Goal: Task Accomplishment & Management: Use online tool/utility

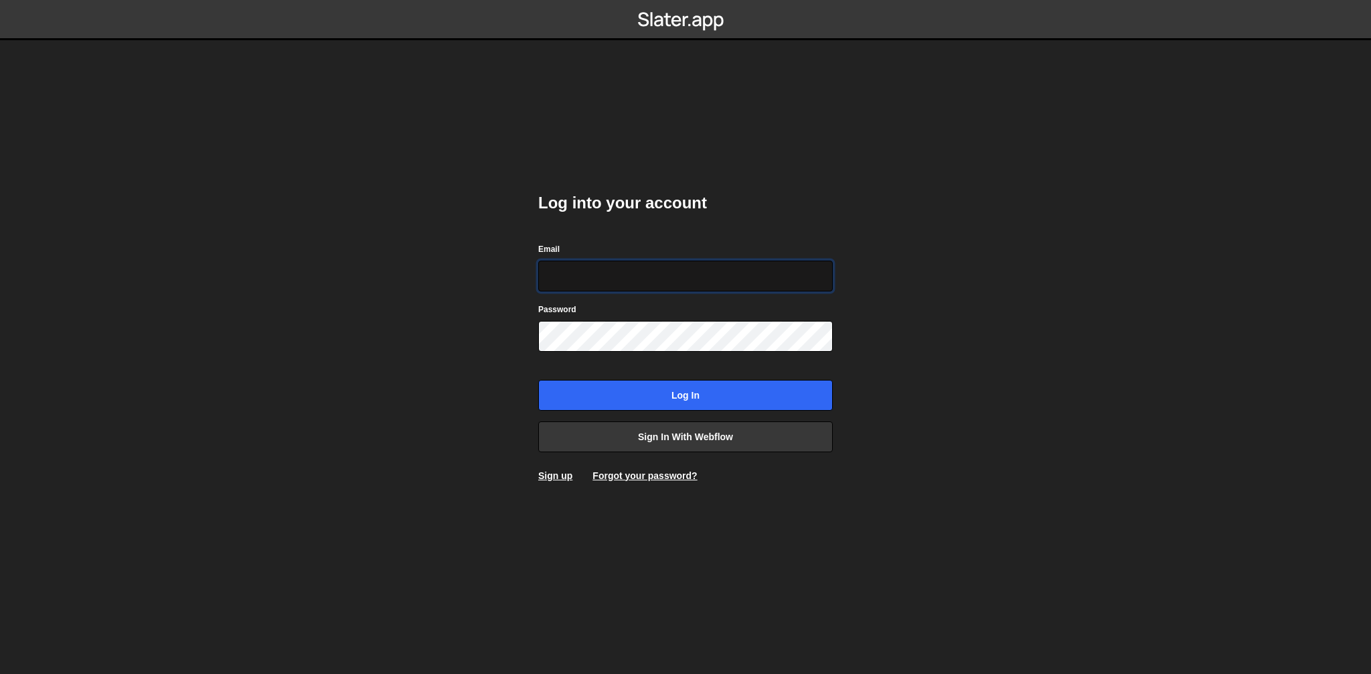
type input "[EMAIL_ADDRESS][DOMAIN_NAME]"
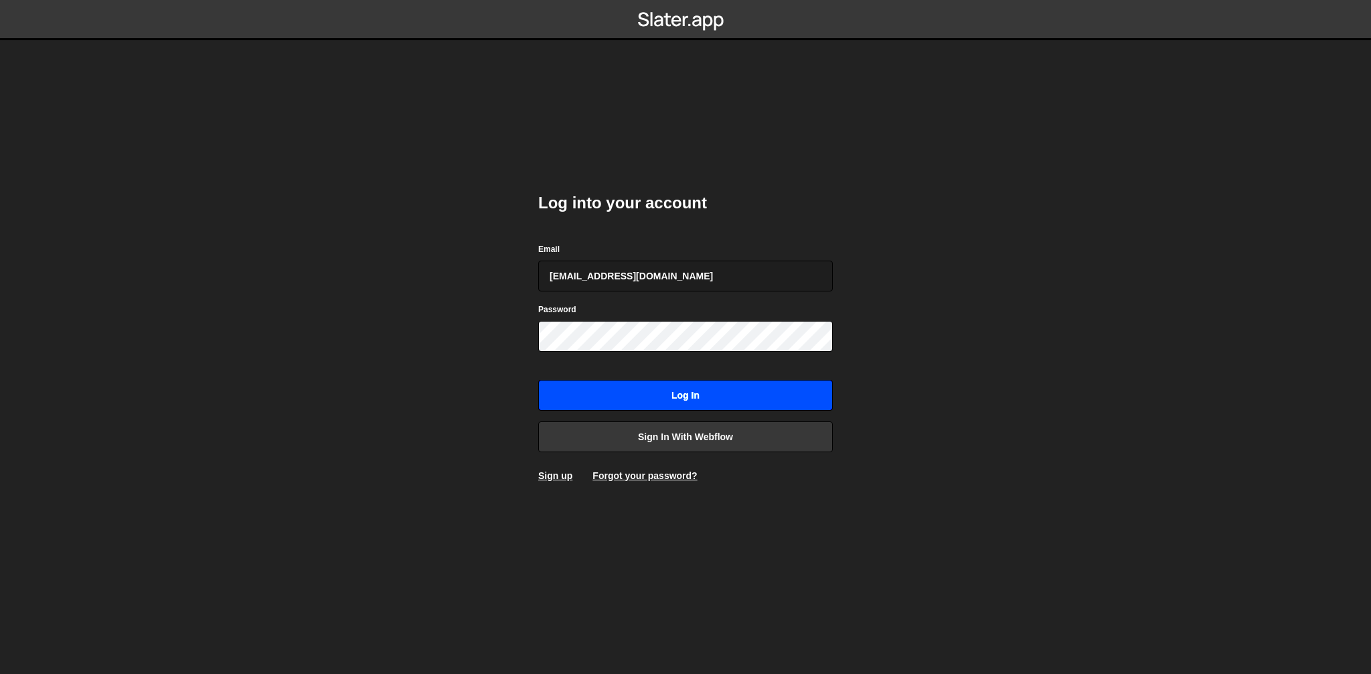
click at [694, 399] on input "Log in" at bounding box center [685, 395] width 295 height 31
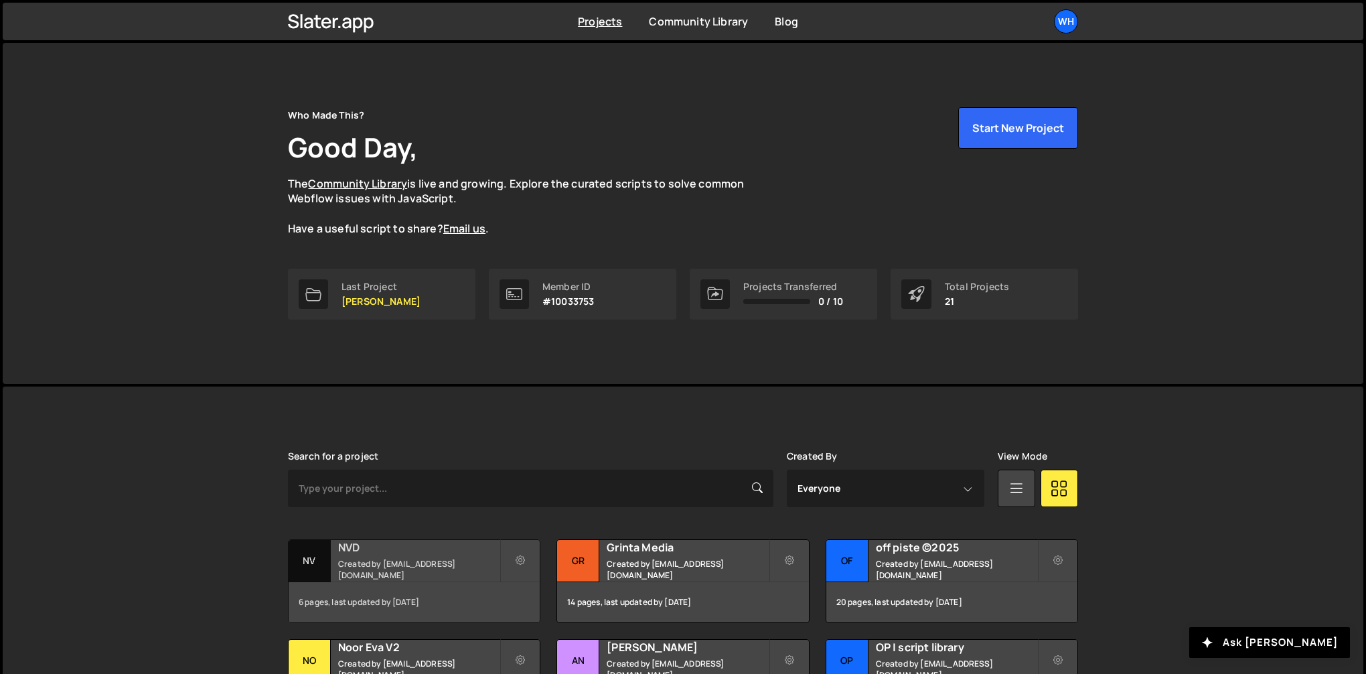
click at [406, 547] on h2 "NVD" at bounding box center [418, 547] width 161 height 15
click at [406, 554] on h2 "NVD" at bounding box center [418, 547] width 161 height 15
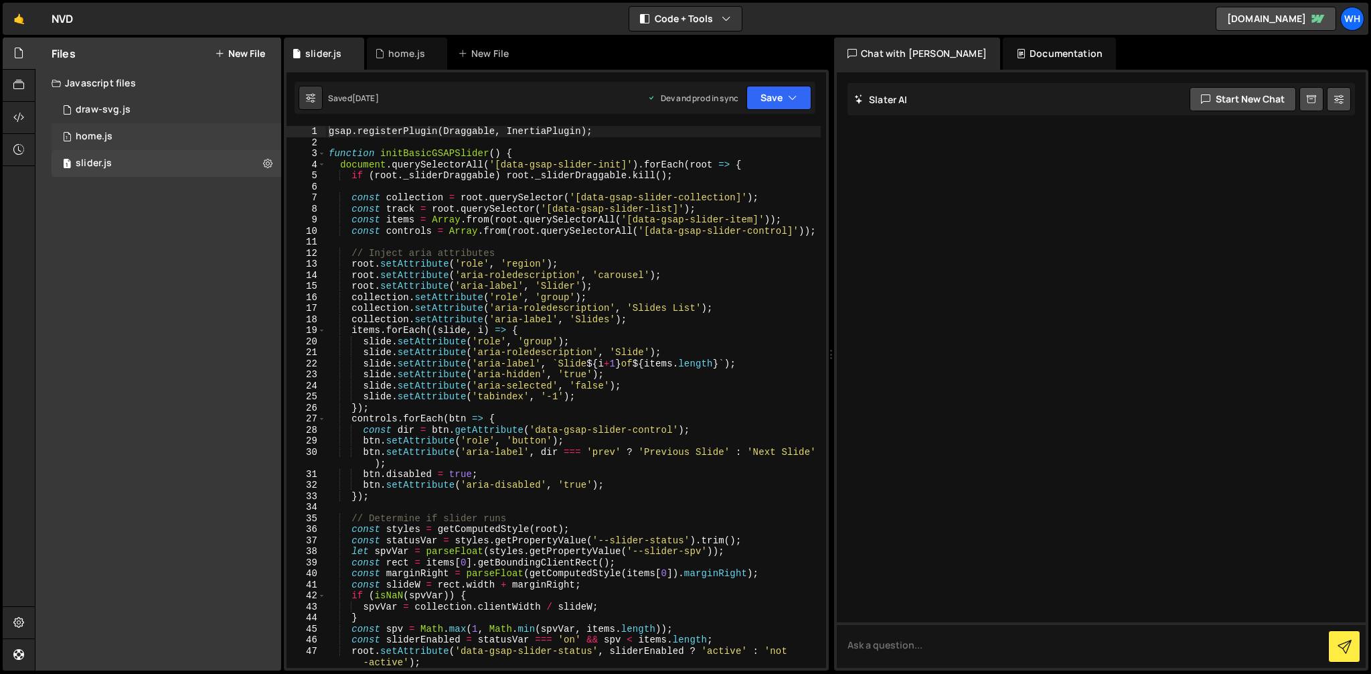
click at [129, 137] on div "1 home.js 0" at bounding box center [167, 136] width 230 height 27
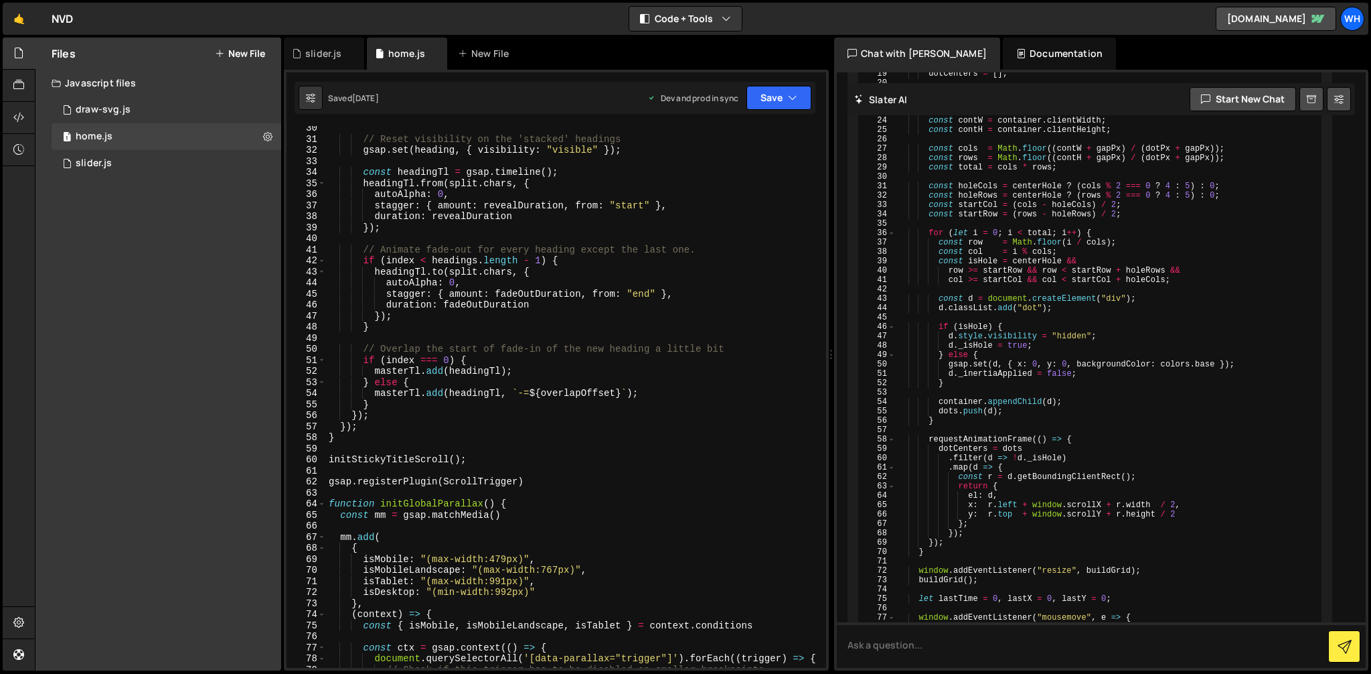
scroll to position [337, 0]
click at [254, 54] on button "New File" at bounding box center [240, 53] width 50 height 11
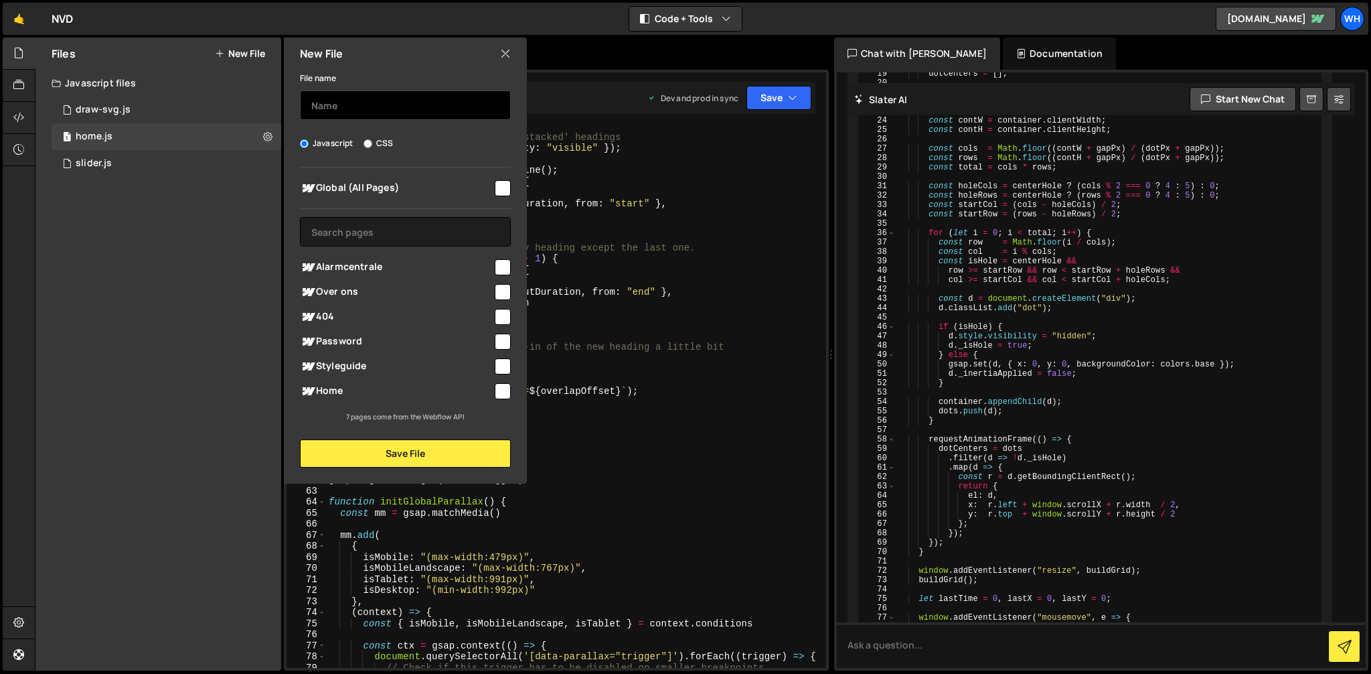
click at [357, 96] on input "text" at bounding box center [405, 104] width 211 height 29
type input "globe"
click at [504, 400] on div "Home" at bounding box center [405, 390] width 211 height 25
click at [504, 394] on input "checkbox" at bounding box center [503, 391] width 16 height 16
checkbox input "true"
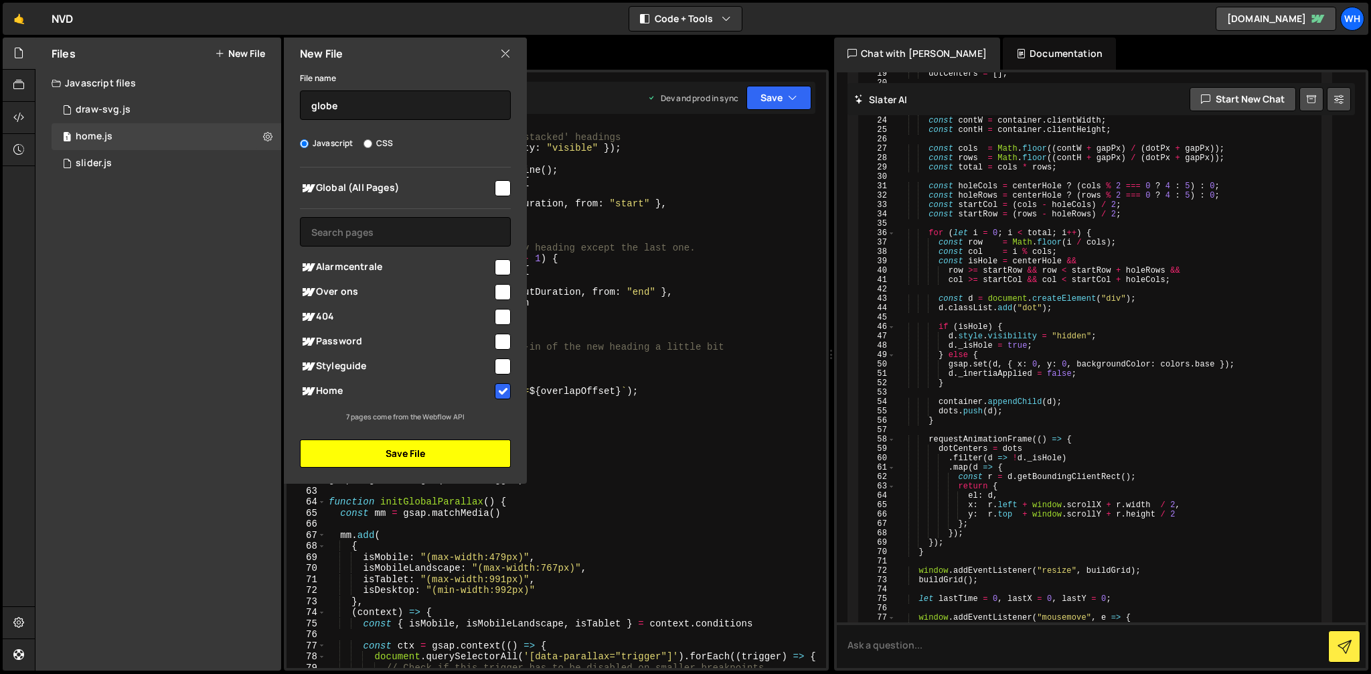
click at [471, 450] on button "Save File" at bounding box center [405, 453] width 211 height 28
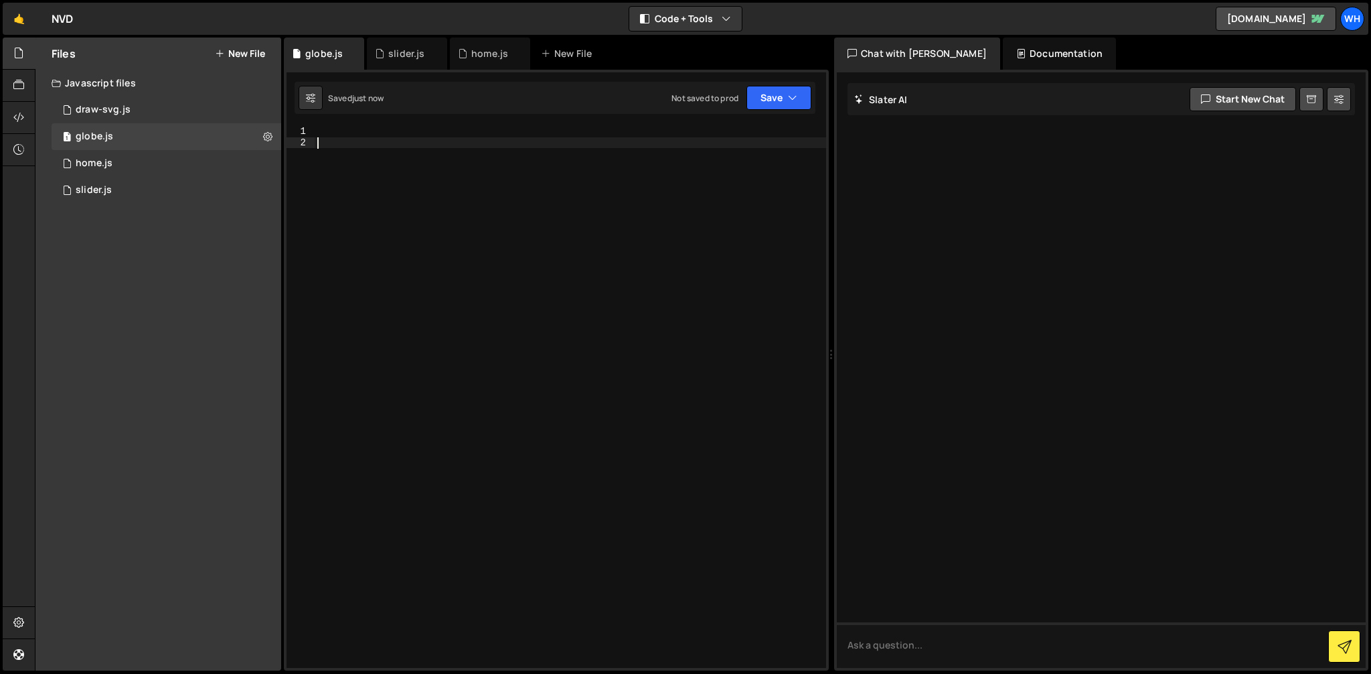
click at [376, 143] on div at bounding box center [571, 408] width 512 height 564
click at [373, 133] on div at bounding box center [571, 408] width 512 height 564
paste textarea "});"
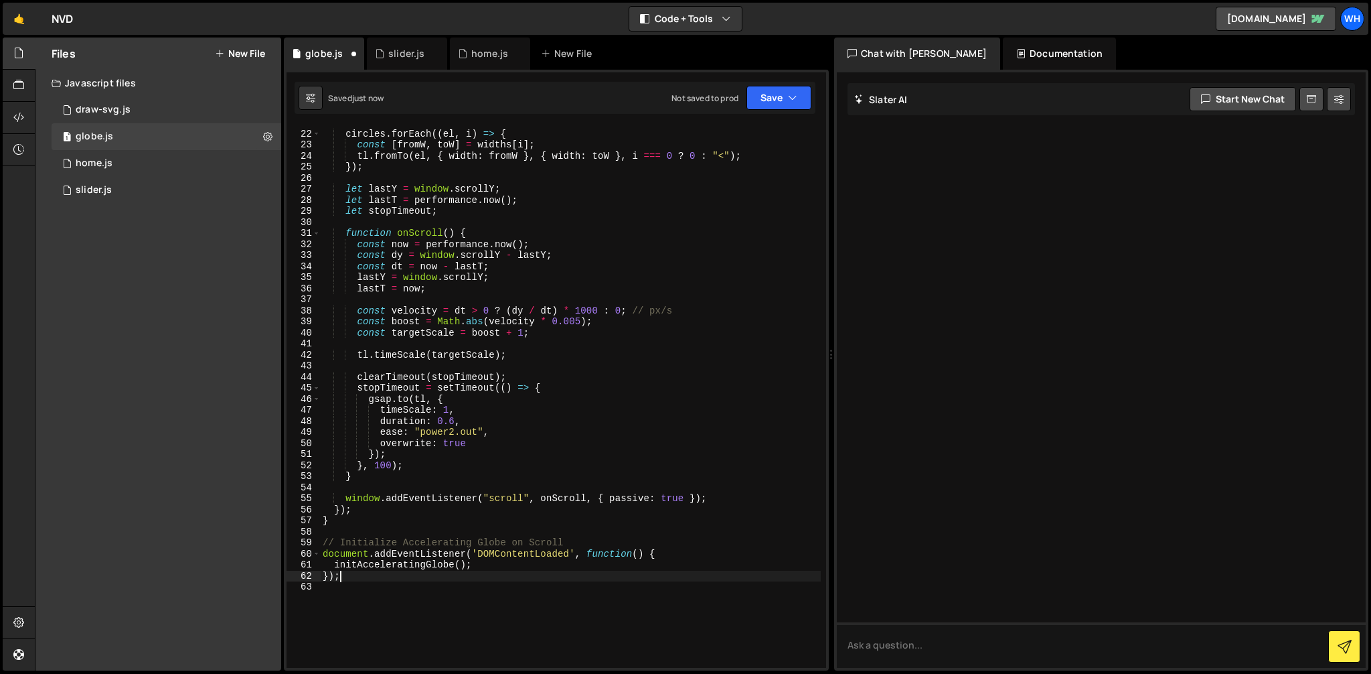
scroll to position [236, 0]
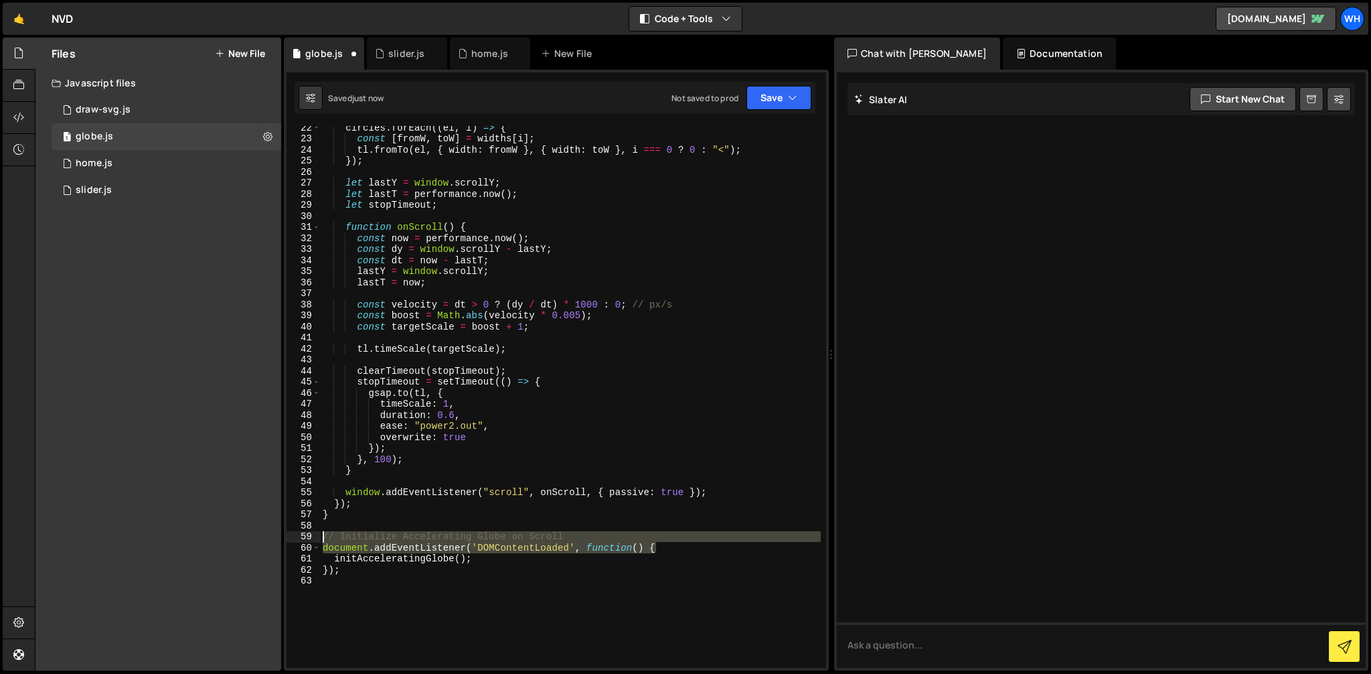
drag, startPoint x: 679, startPoint y: 544, endPoint x: 286, endPoint y: 532, distance: 393.2
click at [286, 532] on div "30 31 32 33 34 35 36 37 38 39 40 41 42 43 44 45 46 47 48 49 50 51 52 53 54 55 5…" at bounding box center [556, 370] width 545 height 601
type textarea "// Initialize Accelerating Globe on Scroll document.addEventListener('DOMConten…"
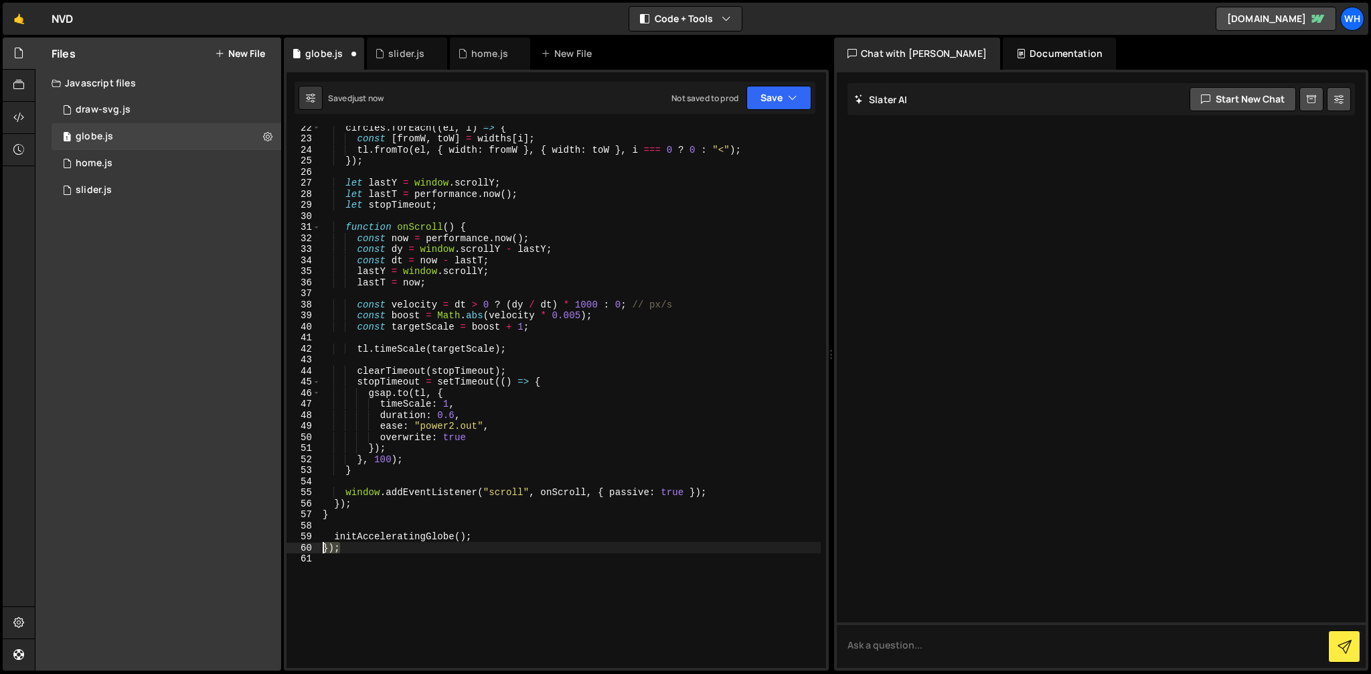
drag, startPoint x: 362, startPoint y: 544, endPoint x: 294, endPoint y: 545, distance: 67.6
click at [294, 545] on div "22 23 24 25 26 27 28 29 30 31 32 33 34 35 36 37 38 39 40 41 42 43 44 45 46 47 4…" at bounding box center [557, 397] width 540 height 542
type textarea "});"
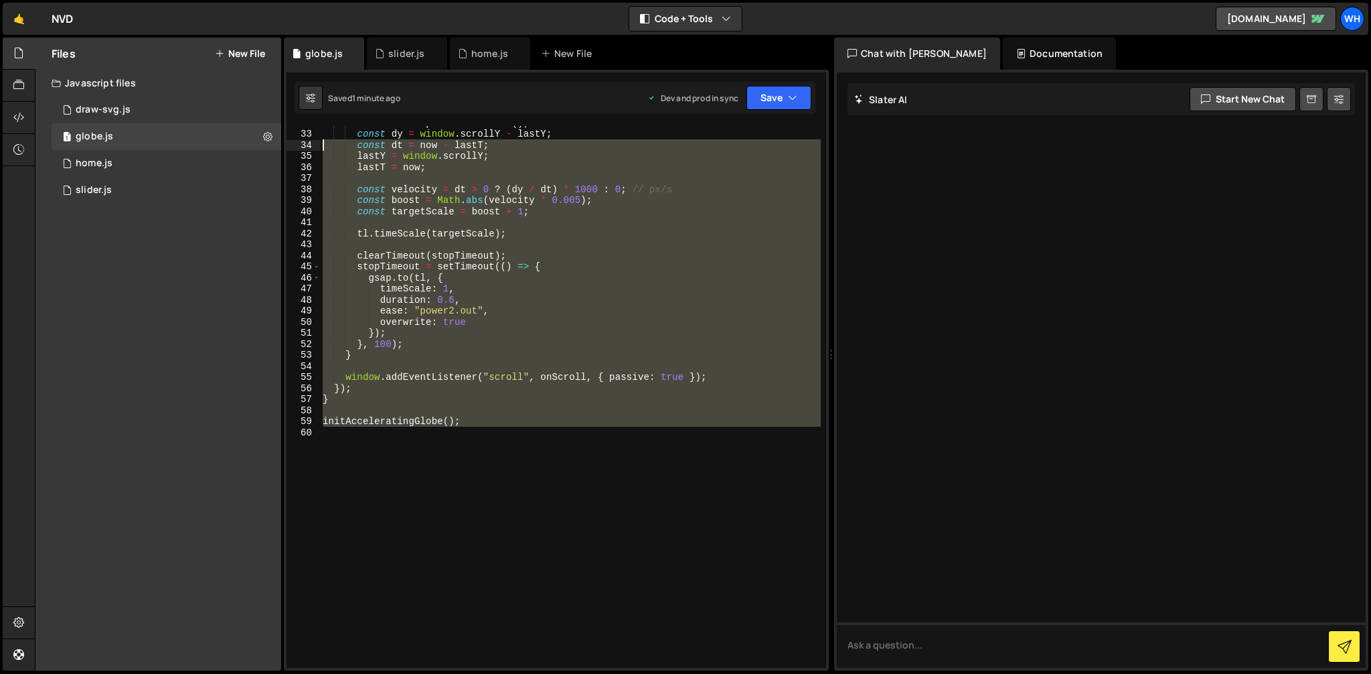
scroll to position [0, 0]
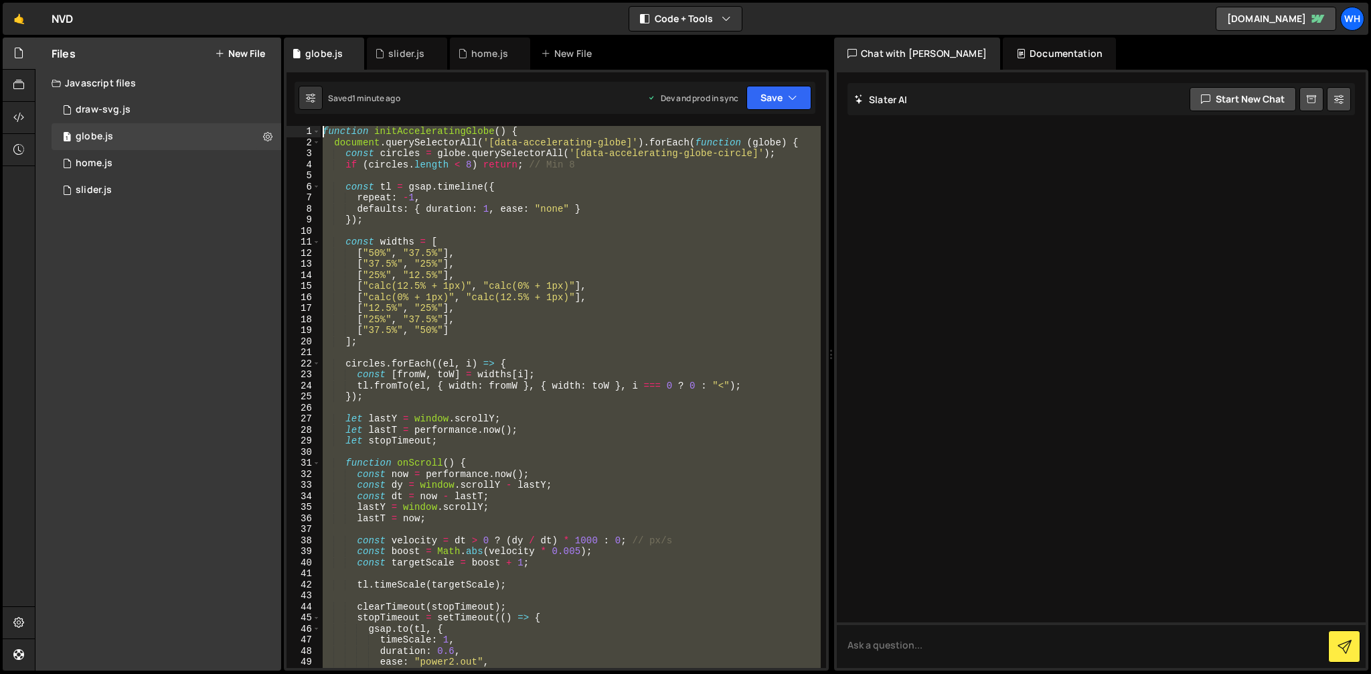
drag, startPoint x: 605, startPoint y: 533, endPoint x: 320, endPoint y: 34, distance: 574.3
click at [320, 34] on div "Hold on a sec... Are you certain you wish to leave this page? Any changes you'v…" at bounding box center [685, 337] width 1371 height 674
type textarea "function initAcceleratingGlobe() { document.querySelectorAll('[data-acceleratin…"
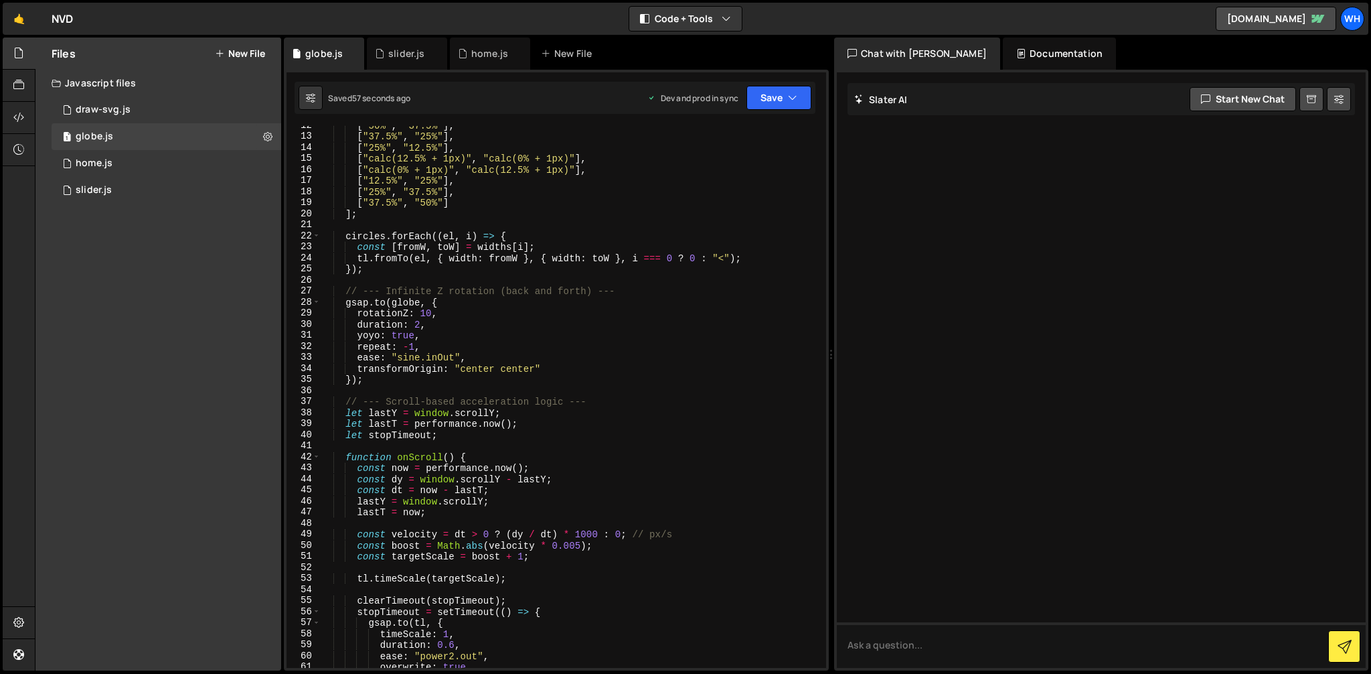
scroll to position [128, 0]
drag, startPoint x: 429, startPoint y: 315, endPoint x: 462, endPoint y: 338, distance: 40.5
click at [429, 315] on div "[ "50%" , "37.5%" ] , [ "37.5%" , "25%" ] , [ "25%" , "12.5%" ] , [ "calc(12.5%…" at bounding box center [570, 402] width 501 height 564
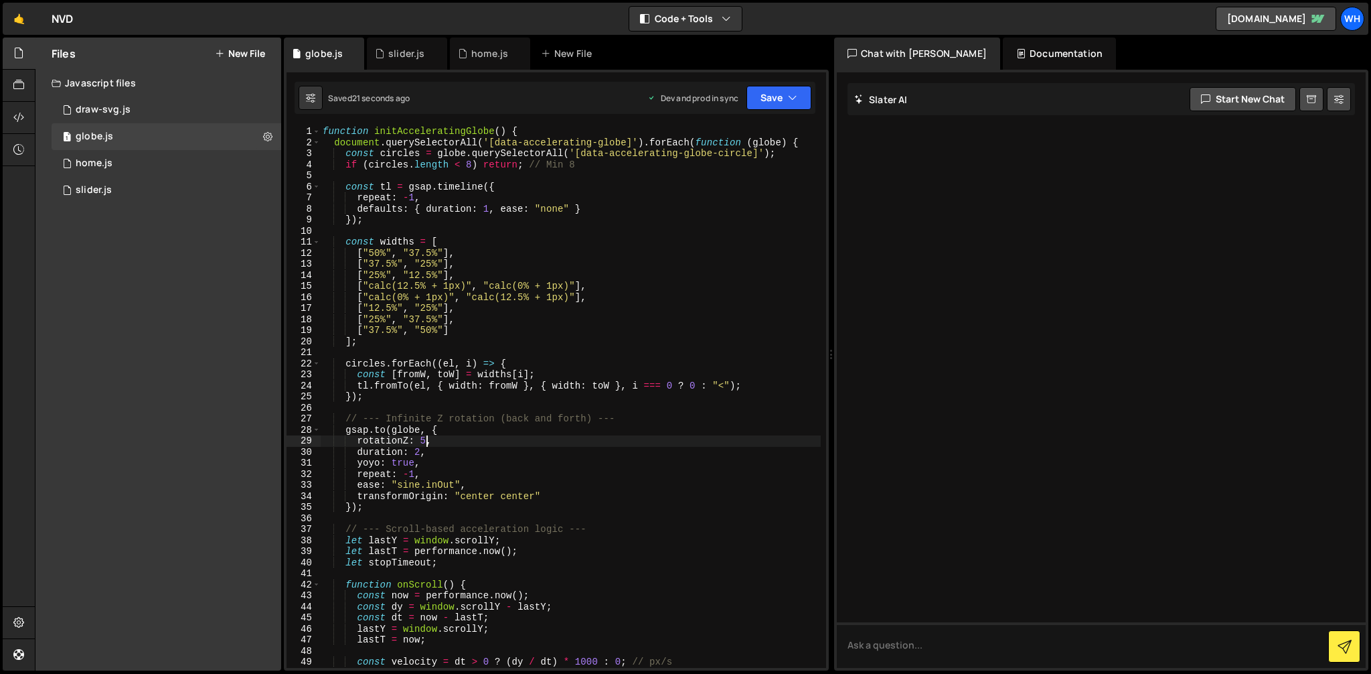
scroll to position [0, 0]
click at [490, 204] on div "function initAcceleratingGlobe ( ) { document . querySelectorAll ( '[data-accel…" at bounding box center [570, 408] width 501 height 564
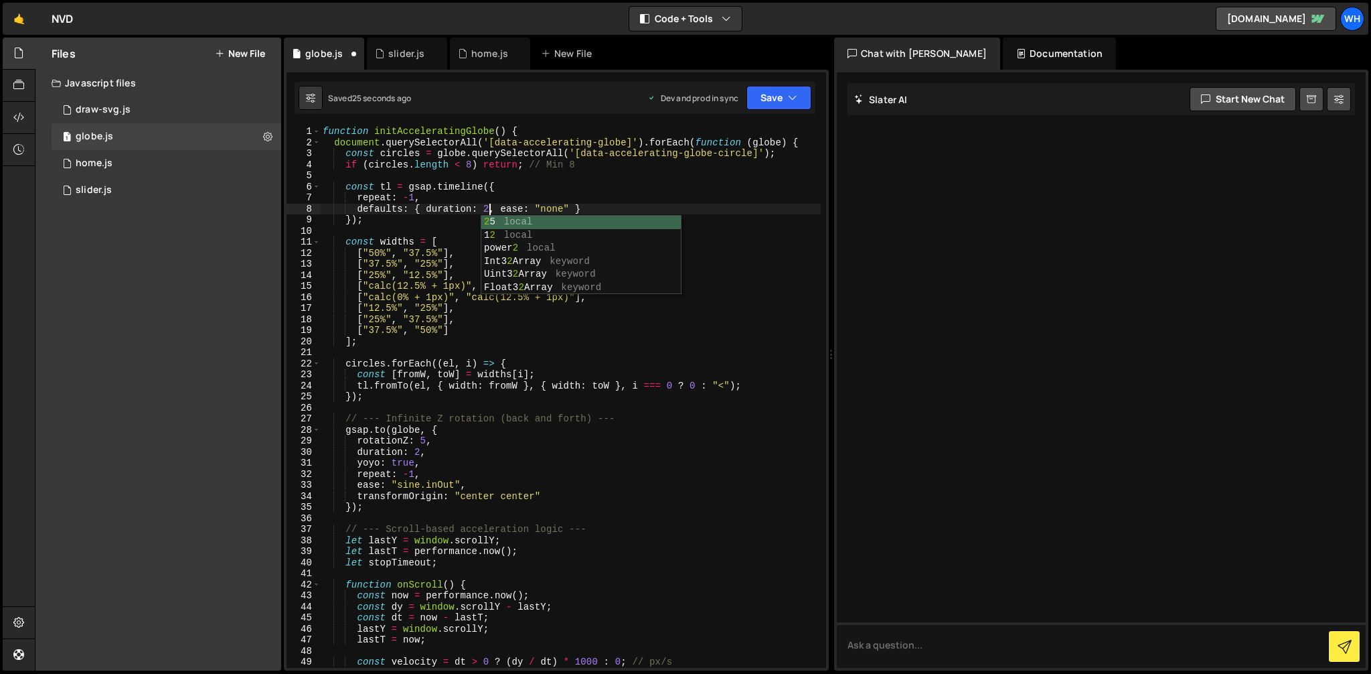
scroll to position [0, 11]
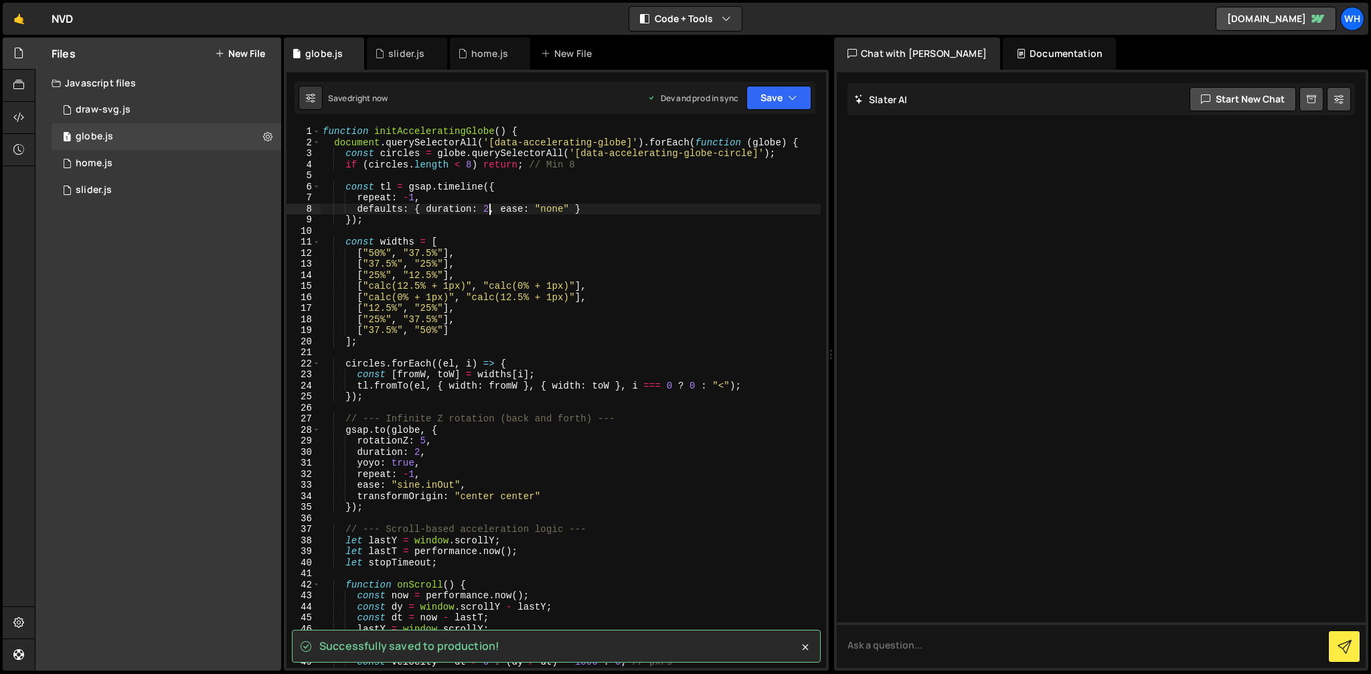
type textarea "defaults: { duration: 2, ease: "none" }"
